Goal: Task Accomplishment & Management: Use online tool/utility

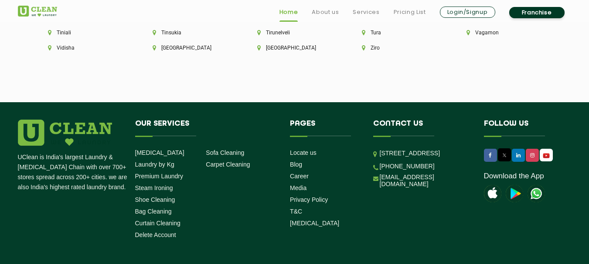
scroll to position [2505, 0]
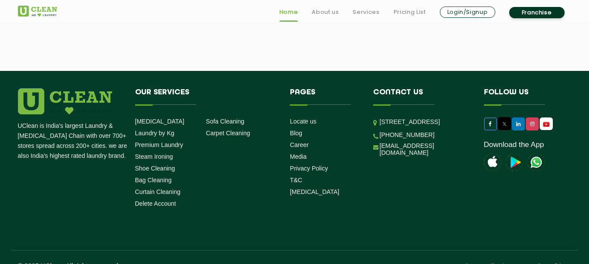
click at [486, 118] on link at bounding box center [490, 124] width 13 height 13
click at [530, 122] on icon at bounding box center [532, 124] width 4 height 5
click at [546, 120] on img at bounding box center [545, 124] width 11 height 9
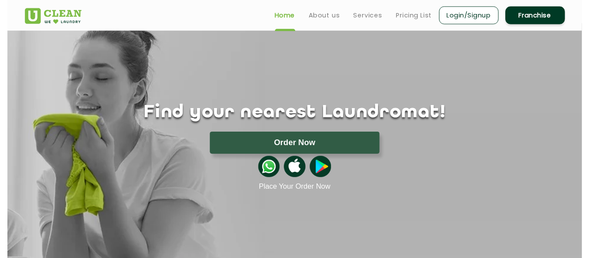
scroll to position [0, 0]
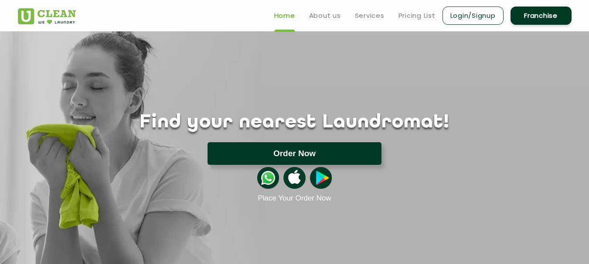
click at [294, 151] on button "Order Now" at bounding box center [294, 153] width 174 height 23
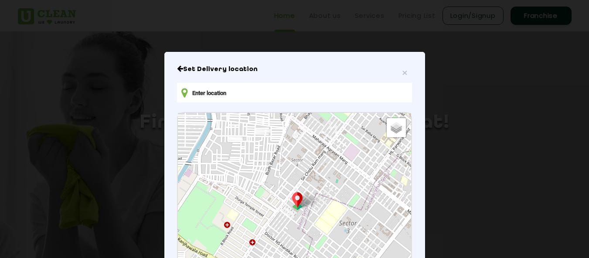
scroll to position [128, 0]
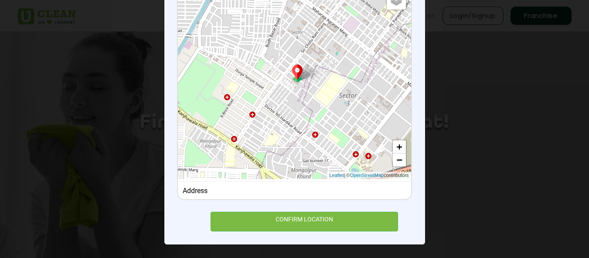
click at [305, 179] on div "Default Satellite + − Leaflet | © OpenStreetMap contributors" at bounding box center [294, 82] width 233 height 194
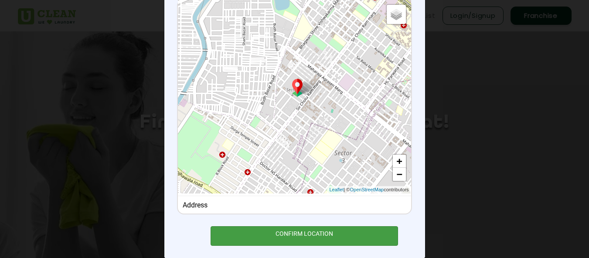
click at [289, 241] on div "CONFIRM LOCATION" at bounding box center [304, 236] width 188 height 20
click at [296, 241] on div "CONFIRM LOCATION" at bounding box center [304, 236] width 188 height 20
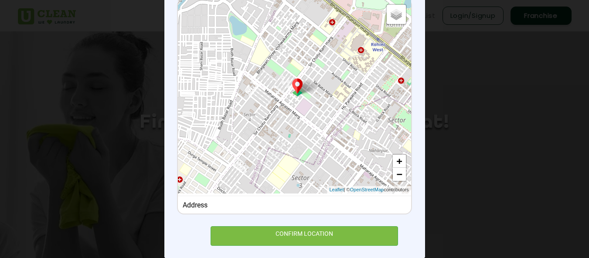
drag, startPoint x: 288, startPoint y: 130, endPoint x: 245, endPoint y: 155, distance: 49.4
click at [245, 155] on div "Default Satellite + − Leaflet | © OpenStreetMap contributors" at bounding box center [294, 97] width 233 height 194
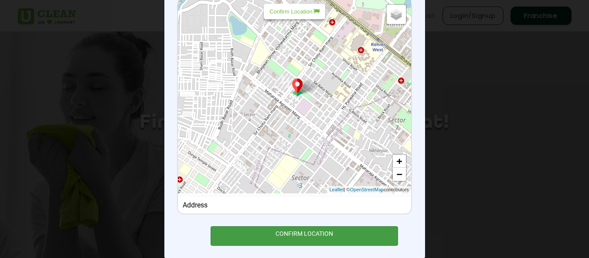
click at [298, 237] on div "CONFIRM LOCATION" at bounding box center [304, 236] width 188 height 20
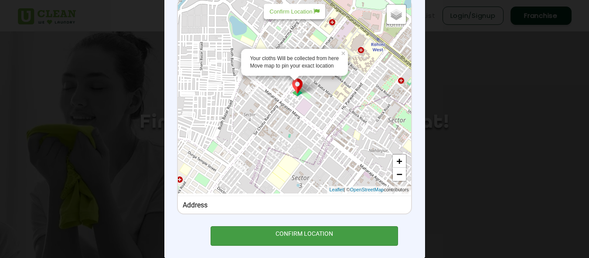
click at [289, 237] on div "CONFIRM LOCATION" at bounding box center [304, 236] width 188 height 20
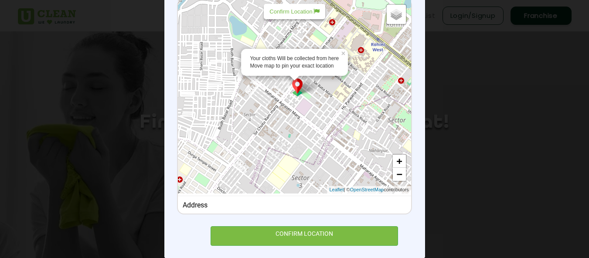
click at [245, 201] on div "Address" at bounding box center [295, 205] width 224 height 8
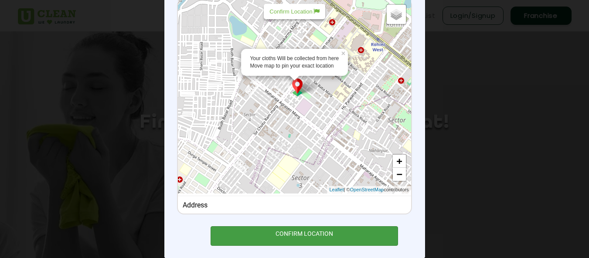
click at [260, 232] on div "CONFIRM LOCATION" at bounding box center [304, 236] width 188 height 20
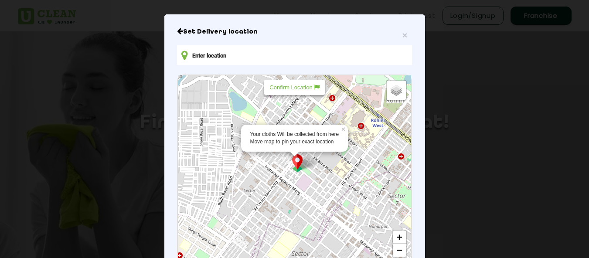
scroll to position [87, 0]
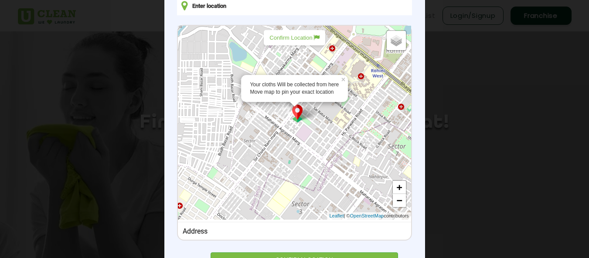
click at [290, 38] on p "Confirm Location" at bounding box center [294, 37] width 50 height 7
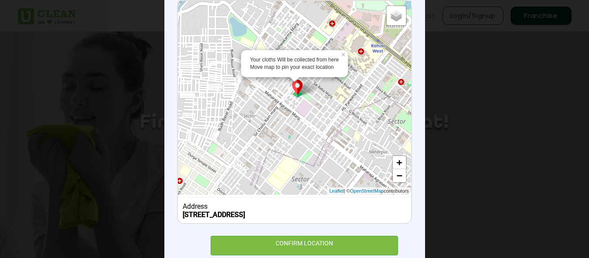
scroll to position [136, 0]
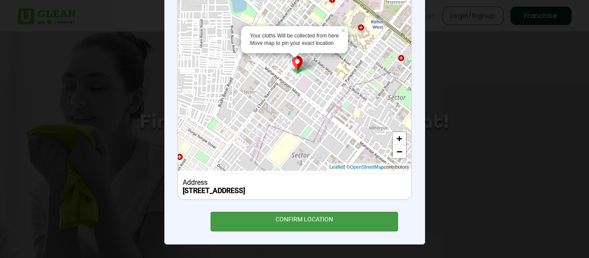
click at [301, 218] on div "CONFIRM LOCATION" at bounding box center [304, 222] width 188 height 20
click at [288, 221] on div "CONFIRM LOCATION" at bounding box center [304, 222] width 188 height 20
click at [311, 223] on div "CONFIRM LOCATION" at bounding box center [304, 222] width 188 height 20
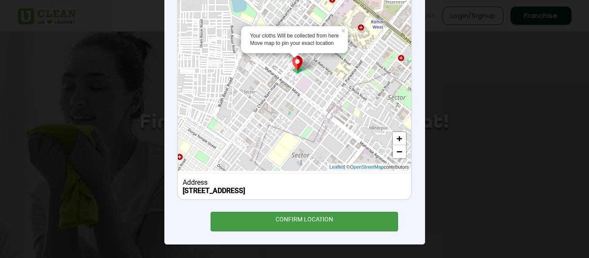
click at [310, 219] on div "CONFIRM LOCATION" at bounding box center [304, 222] width 188 height 20
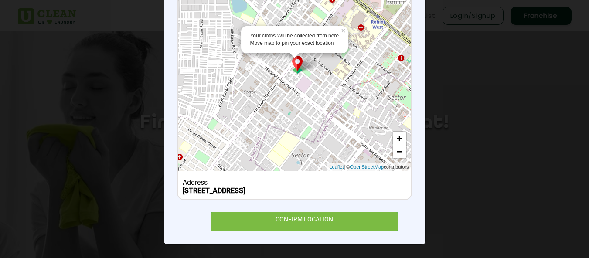
click at [285, 40] on div "Your cloths Will be collected from here Move map to pin your exact location" at bounding box center [294, 39] width 89 height 15
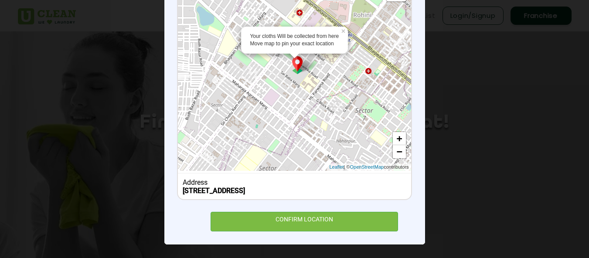
drag, startPoint x: 310, startPoint y: 94, endPoint x: 276, endPoint y: 108, distance: 36.6
click at [276, 108] on div "Your cloths Will be collected from here Move map to pin your exact location × D…" at bounding box center [294, 74] width 233 height 194
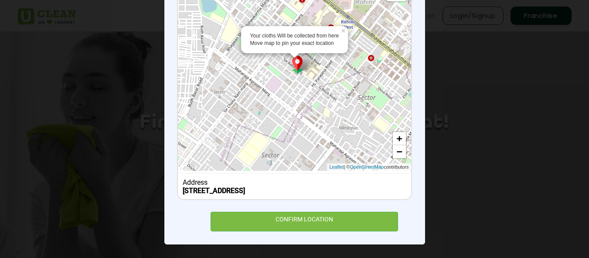
drag, startPoint x: 313, startPoint y: 115, endPoint x: 316, endPoint y: 100, distance: 15.9
click at [316, 100] on div "Your cloths Will be collected from here Move map to pin your exact location × D…" at bounding box center [294, 74] width 233 height 194
drag, startPoint x: 303, startPoint y: 42, endPoint x: 300, endPoint y: 54, distance: 11.9
click at [302, 42] on div "Your cloths Will be collected from here Move map to pin your exact location" at bounding box center [294, 39] width 89 height 15
click at [296, 64] on img at bounding box center [297, 65] width 17 height 18
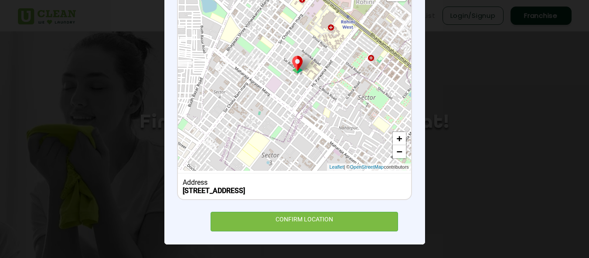
click at [292, 72] on div "Default Satellite + − Leaflet | © OpenStreetMap contributors" at bounding box center [294, 74] width 233 height 194
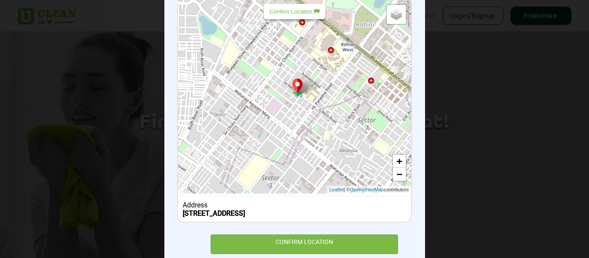
click at [292, 72] on div "Default Satellite + − Leaflet | © OpenStreetMap contributors" at bounding box center [294, 97] width 233 height 194
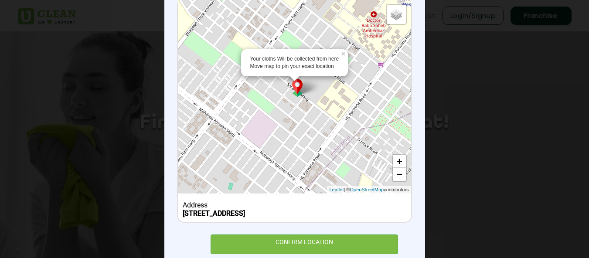
drag, startPoint x: 300, startPoint y: 122, endPoint x: 308, endPoint y: 108, distance: 16.4
click at [308, 108] on div "Your cloths Will be collected from here Move map to pin your exact location × D…" at bounding box center [294, 97] width 233 height 194
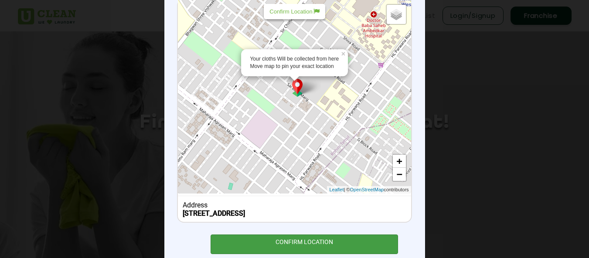
click at [301, 241] on div "CONFIRM LOCATION" at bounding box center [304, 244] width 188 height 20
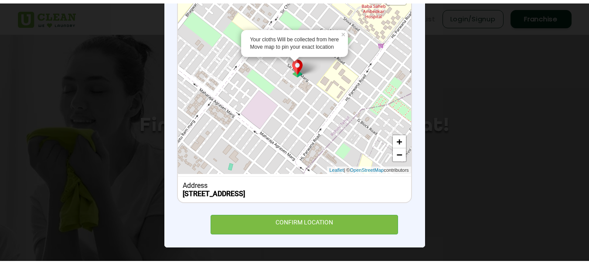
scroll to position [0, 0]
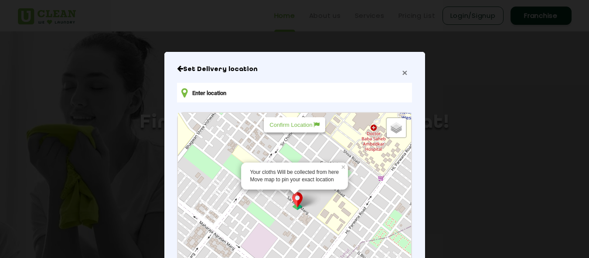
click at [403, 77] on span "×" at bounding box center [404, 73] width 5 height 10
